Goal: Transaction & Acquisition: Book appointment/travel/reservation

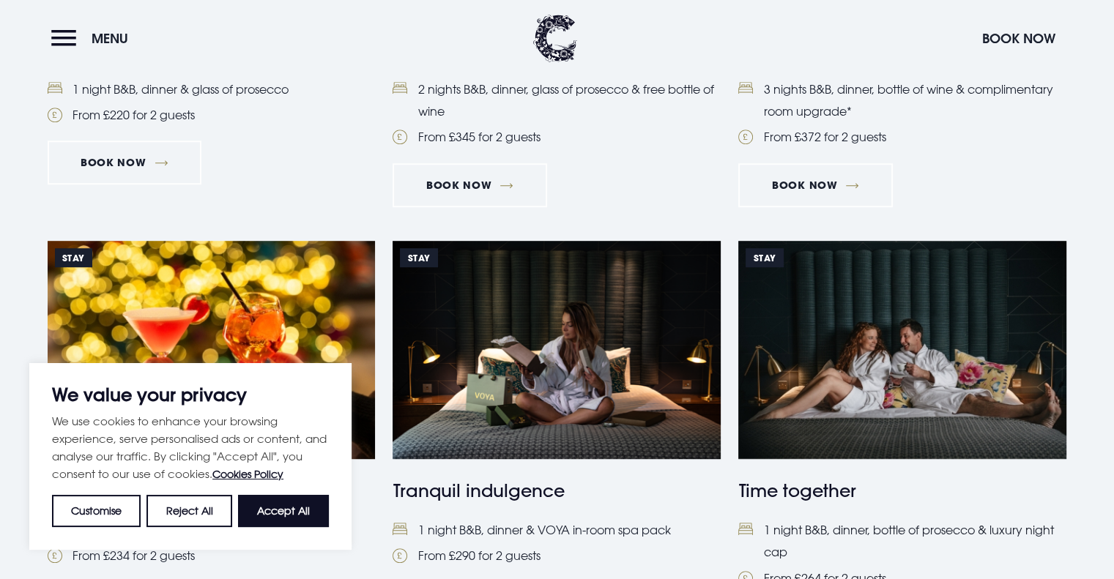
click at [908, 530] on li "1 night B&B, dinner, bottle of prosecco & luxury night cap" at bounding box center [902, 541] width 328 height 45
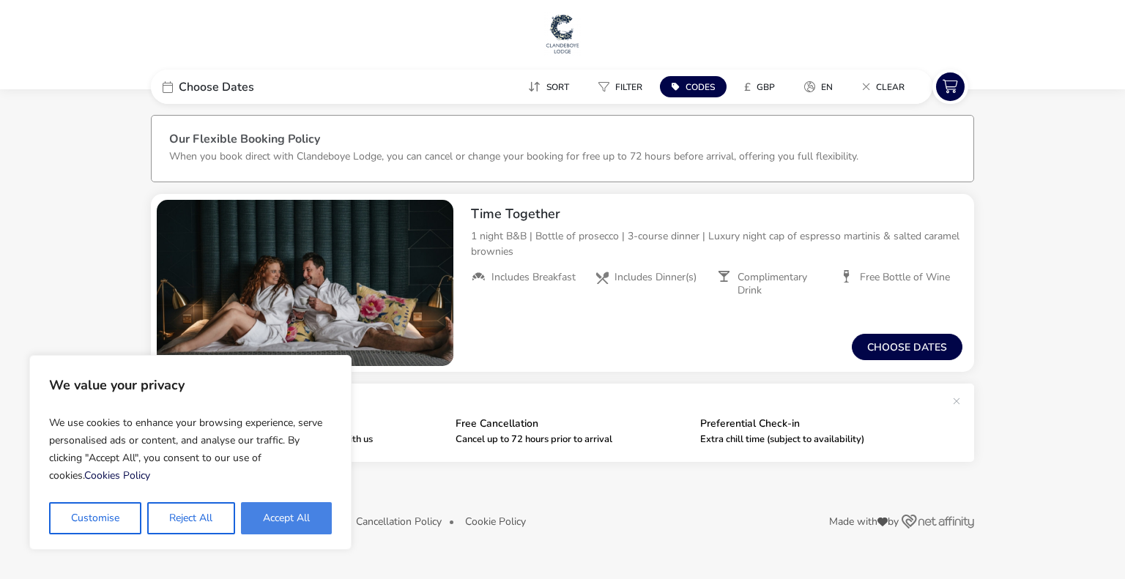
click at [310, 512] on button "Accept All" at bounding box center [286, 518] width 91 height 32
checkbox input "true"
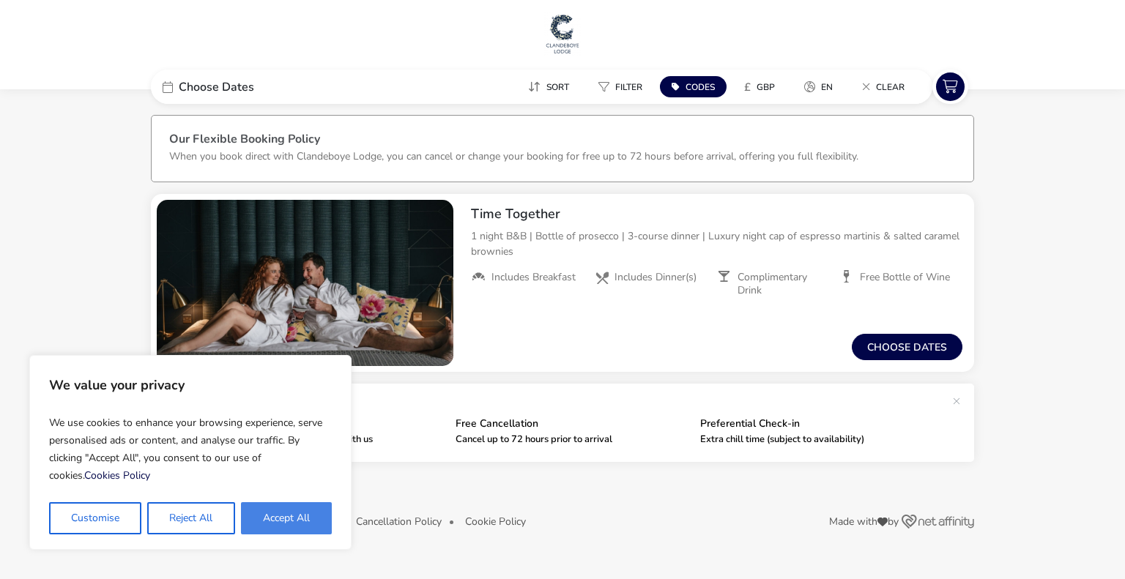
checkbox input "true"
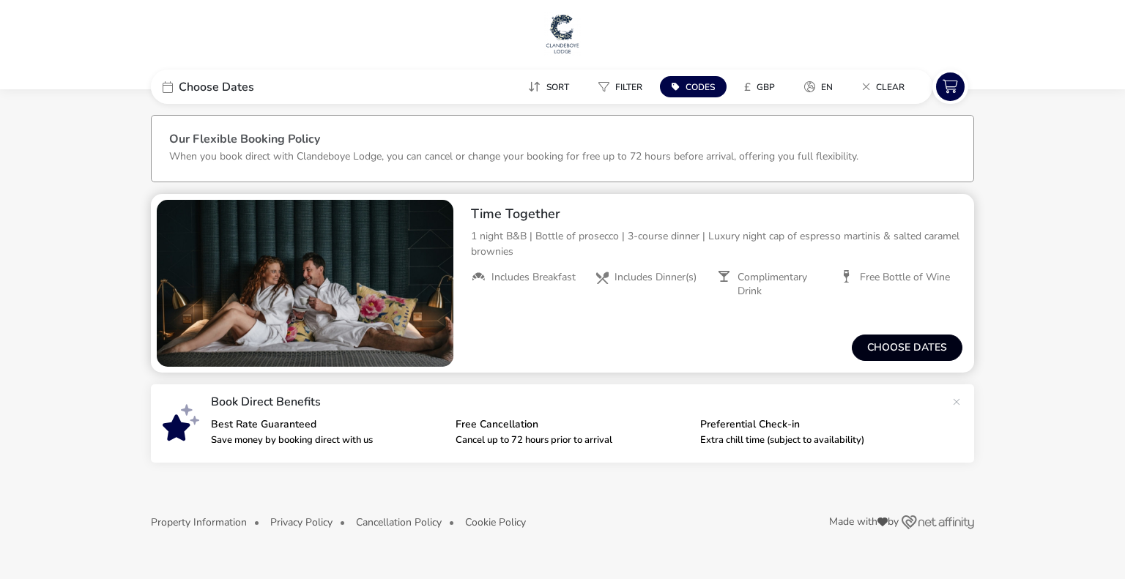
click at [905, 349] on button "Choose dates" at bounding box center [907, 348] width 111 height 26
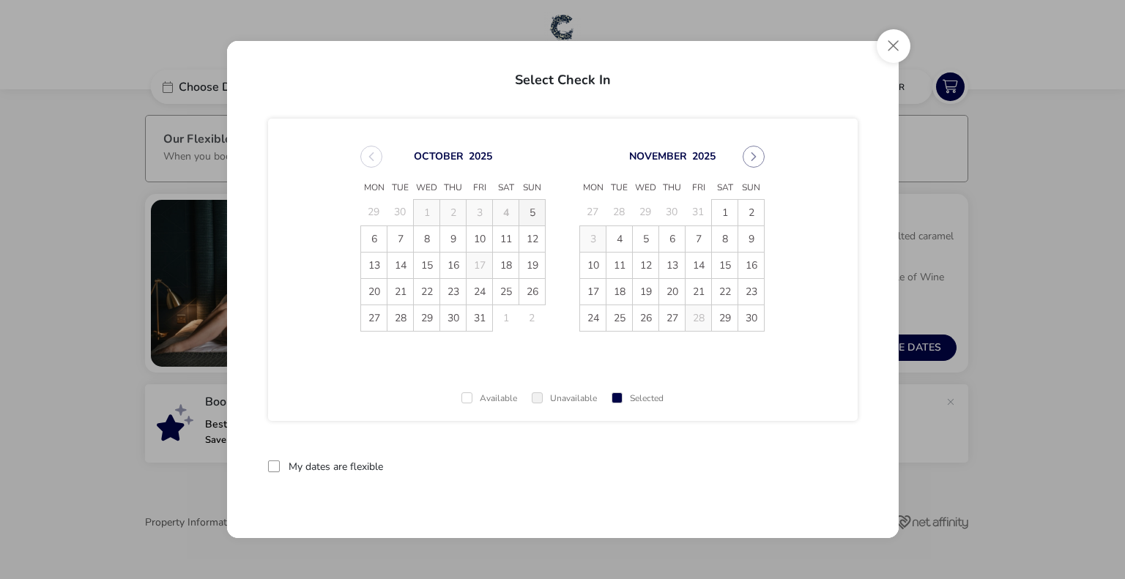
click at [529, 207] on span "5" at bounding box center [532, 213] width 26 height 26
click at [377, 237] on span "6" at bounding box center [374, 239] width 26 height 26
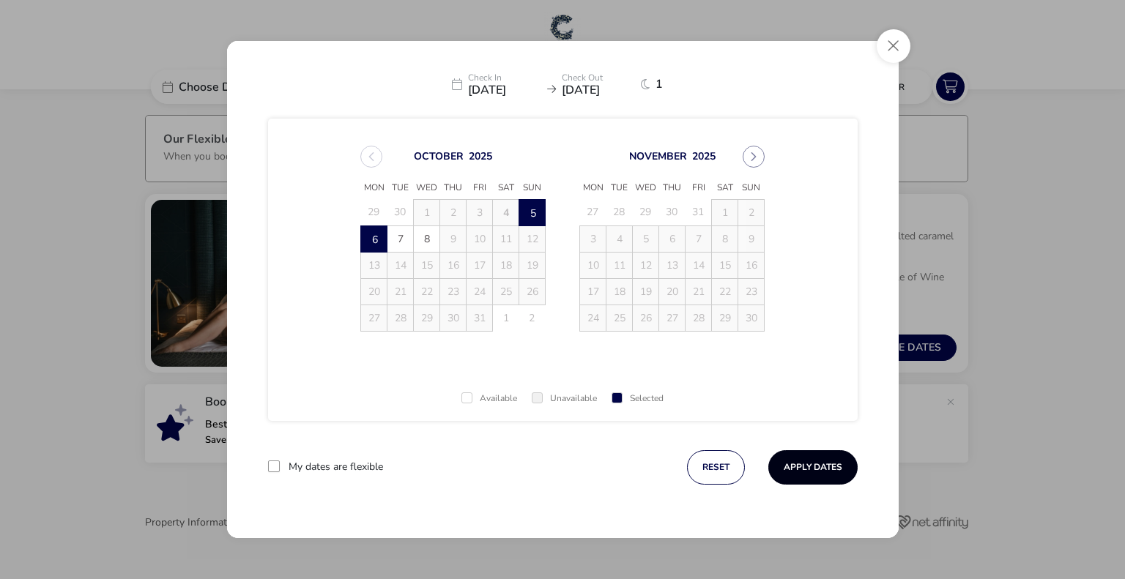
click at [805, 458] on button "Apply Dates" at bounding box center [812, 467] width 89 height 34
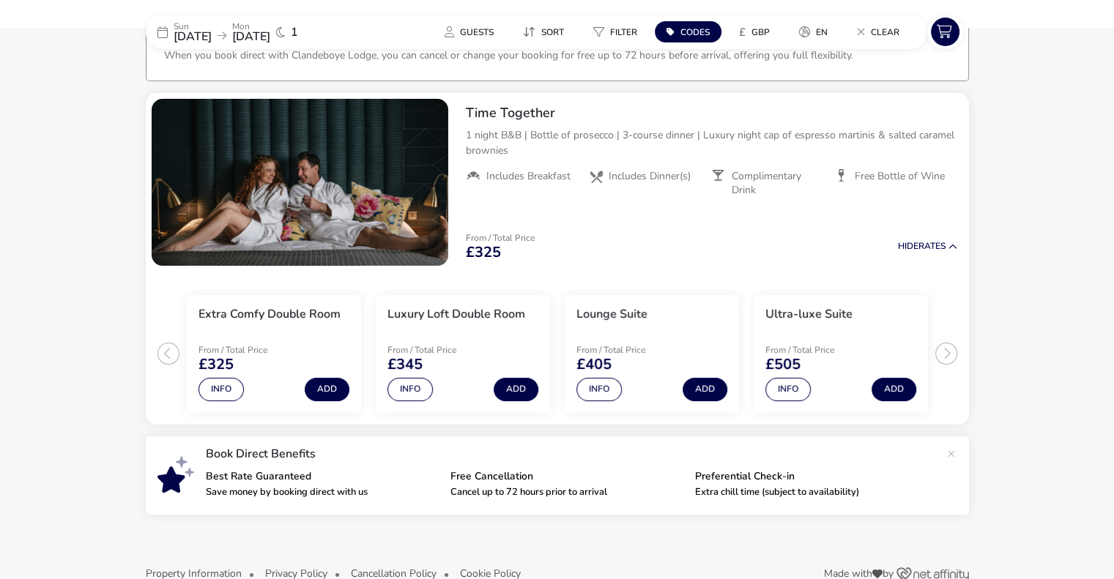
scroll to position [120, 0]
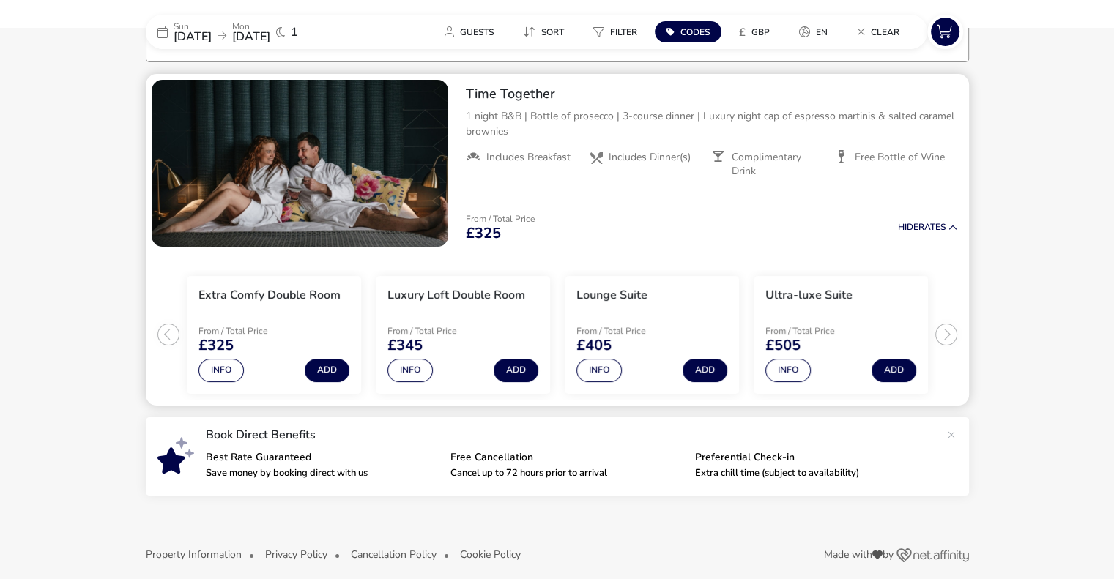
click at [372, 134] on img "1 / 1" at bounding box center [300, 163] width 297 height 167
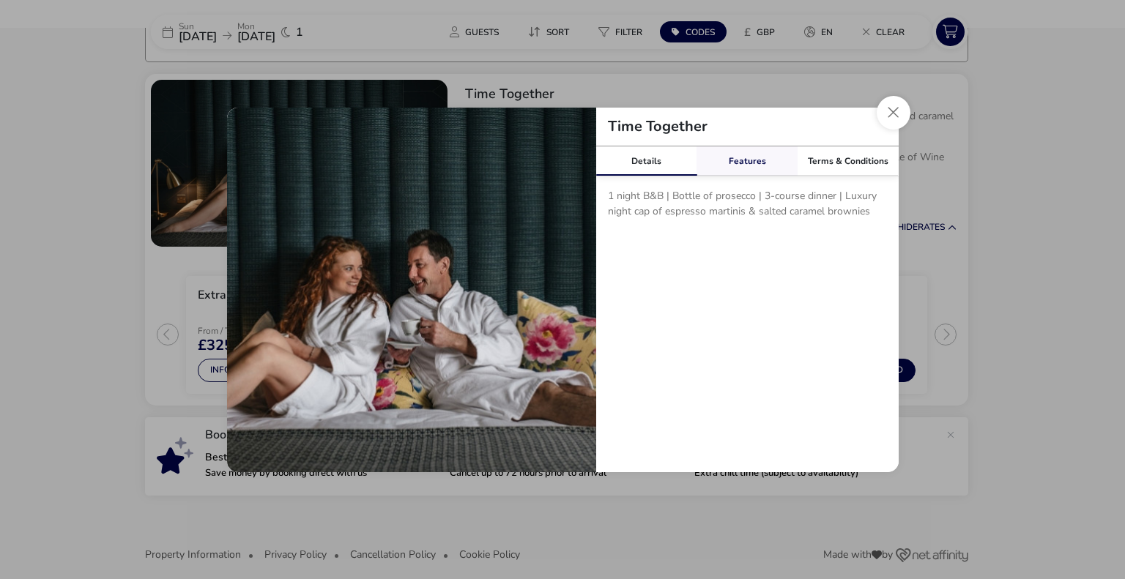
click at [751, 163] on link "Features" at bounding box center [746, 160] width 101 height 29
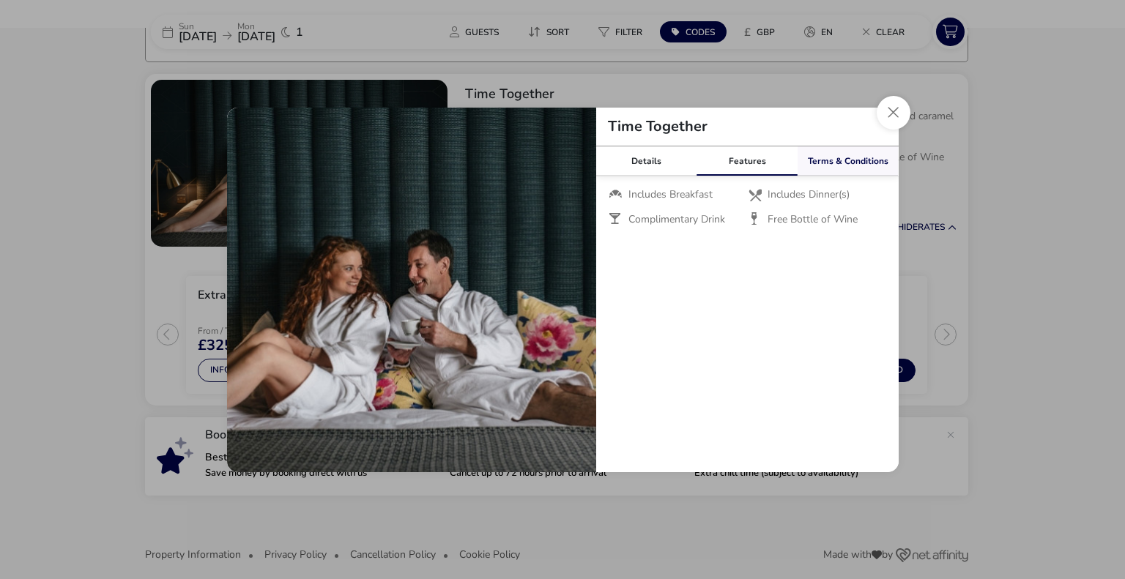
click at [860, 166] on link "Terms & Conditions" at bounding box center [847, 160] width 101 height 29
click at [893, 109] on button "Close modal" at bounding box center [894, 113] width 34 height 34
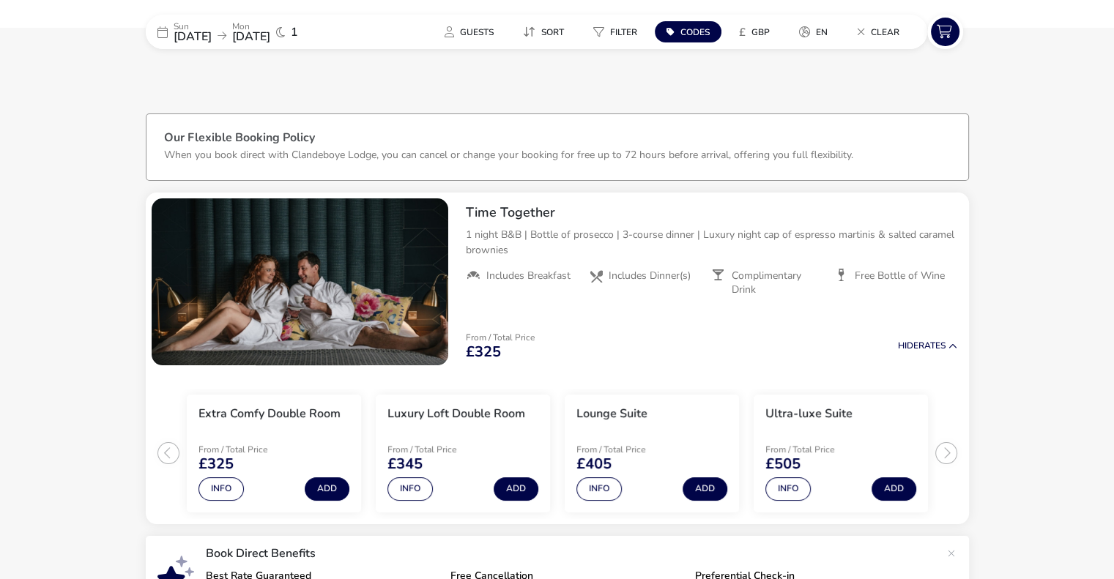
scroll to position [0, 0]
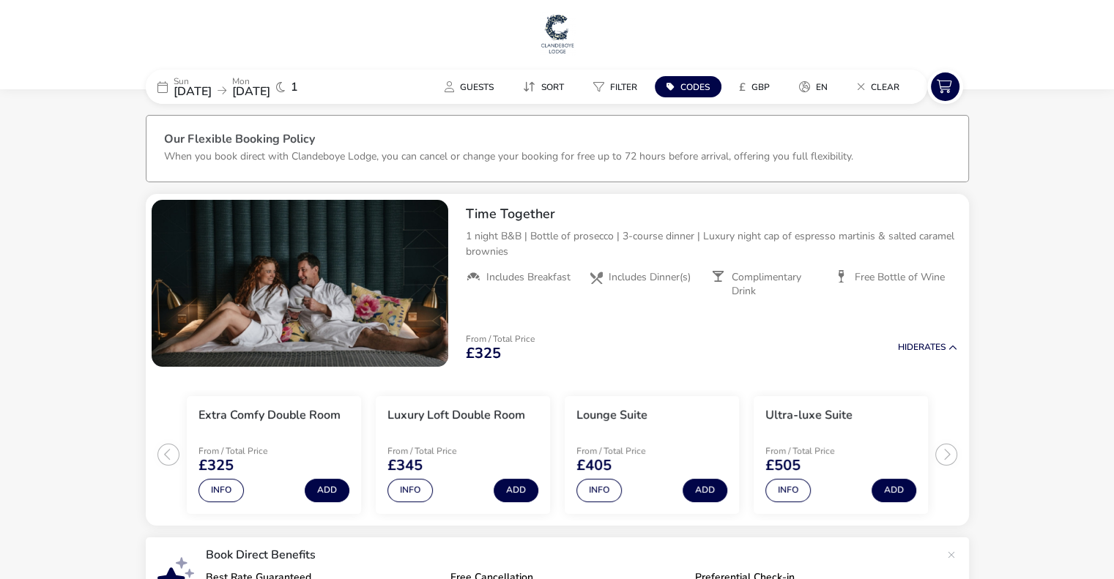
click at [559, 26] on img at bounding box center [557, 34] width 37 height 44
